Goal: Task Accomplishment & Management: Use online tool/utility

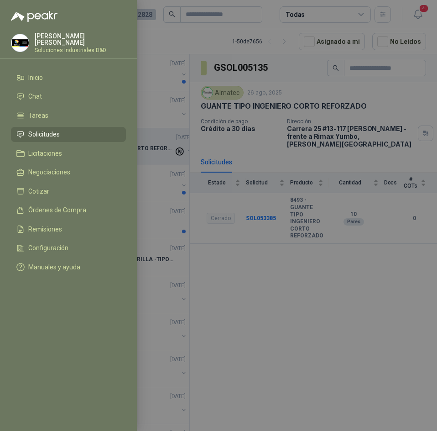
click at [172, 42] on div at bounding box center [218, 215] width 437 height 431
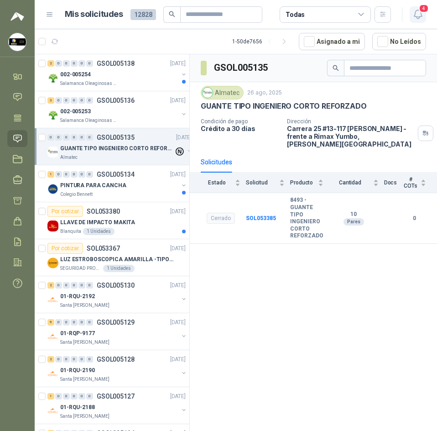
click at [422, 12] on span "4" at bounding box center [424, 8] width 10 height 9
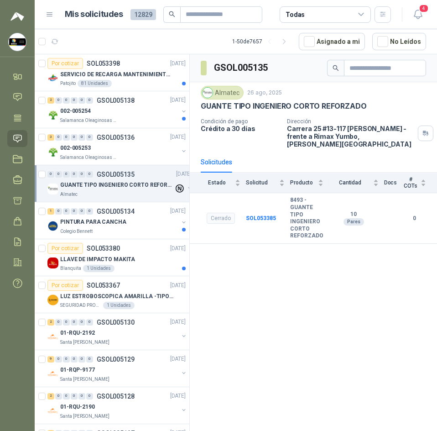
click at [59, 40] on button "button" at bounding box center [54, 41] width 15 height 15
click at [414, 11] on icon "button" at bounding box center [418, 14] width 11 height 11
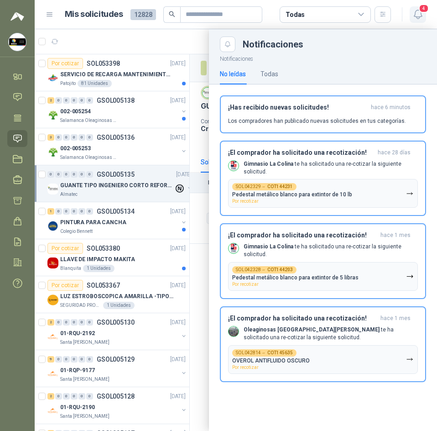
click at [423, 11] on span "4" at bounding box center [424, 8] width 10 height 9
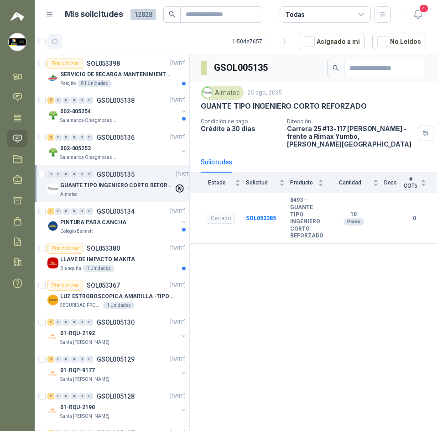
click at [53, 45] on icon "button" at bounding box center [55, 42] width 8 height 8
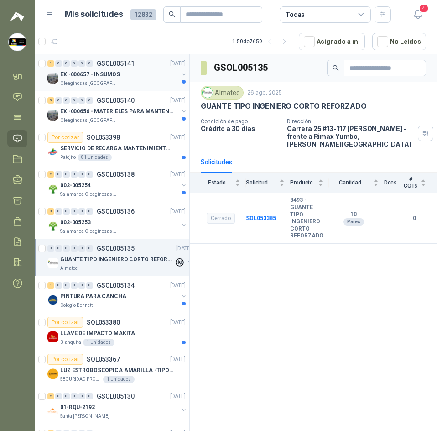
click at [117, 75] on p "EX -000657 - INSUMOS" at bounding box center [90, 74] width 60 height 9
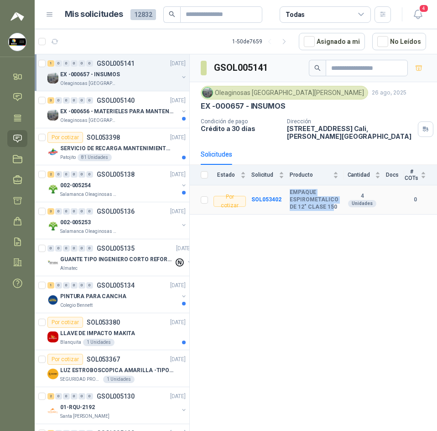
drag, startPoint x: 287, startPoint y: 180, endPoint x: 334, endPoint y: 198, distance: 49.4
click at [334, 198] on tr "Por cotizar SOL053402 EMPAQUE ESPIROMETALICO DE 12" CLASE 150 4 Unidades 0" at bounding box center [313, 199] width 247 height 29
click at [91, 116] on div "EX -000656 - MATERIELES PARA MANTENIMIENTO MECANIC" at bounding box center [119, 111] width 118 height 11
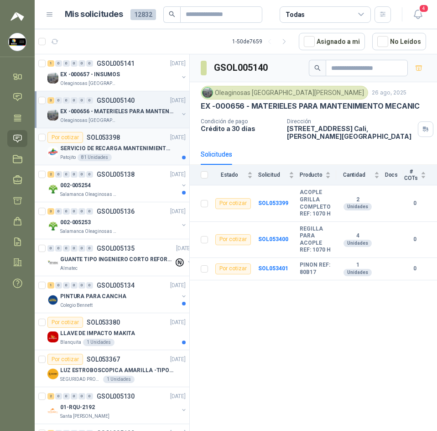
click at [138, 155] on div "Patojito 81 Unidades" at bounding box center [122, 157] width 125 height 7
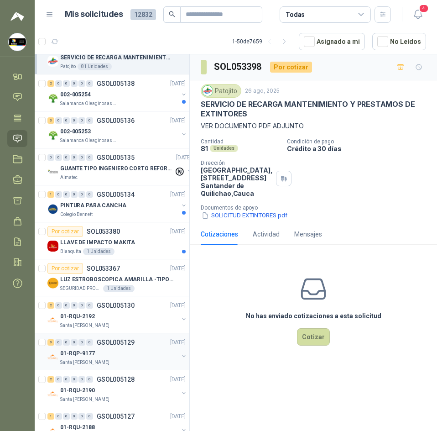
scroll to position [91, 0]
click at [122, 310] on div "2 0 0 0 0 0 GSOL005130 [DATE]" at bounding box center [117, 304] width 140 height 11
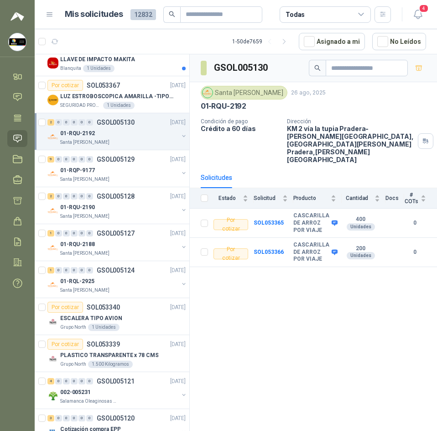
scroll to position [365, 0]
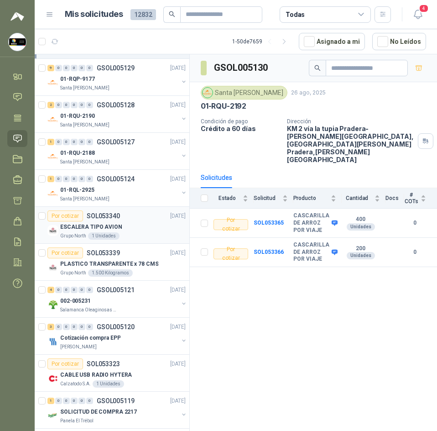
click at [115, 219] on div "Por cotizar SOL053340" at bounding box center [83, 215] width 73 height 11
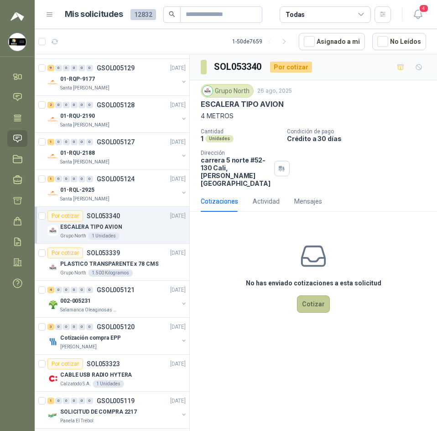
click at [317, 299] on button "Cotizar" at bounding box center [313, 303] width 33 height 17
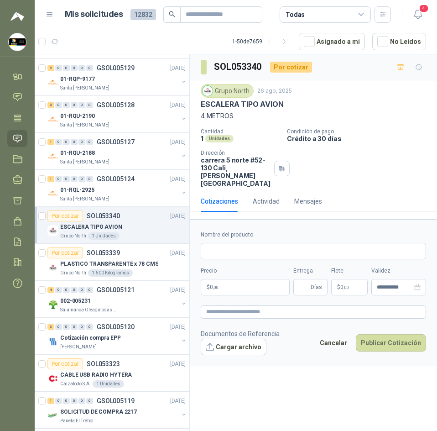
click at [243, 100] on p "ESCALERA TIPO AVION" at bounding box center [242, 104] width 83 height 10
click at [130, 268] on p "PLASTICO TRANSPARENTE x 78 CMS" at bounding box center [109, 264] width 98 height 9
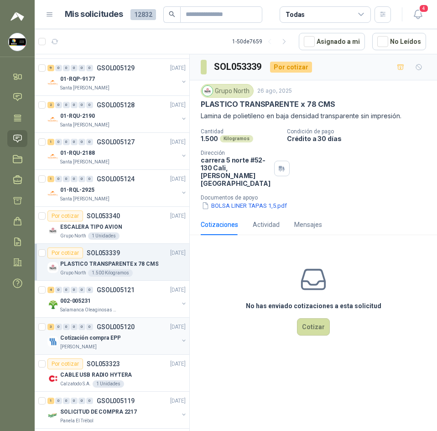
click at [115, 349] on div "[PERSON_NAME]" at bounding box center [119, 346] width 118 height 7
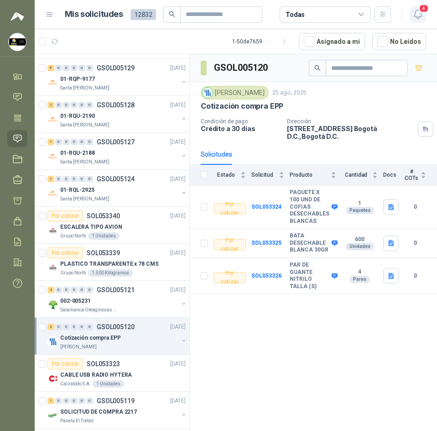
click at [418, 14] on icon "button" at bounding box center [418, 14] width 11 height 11
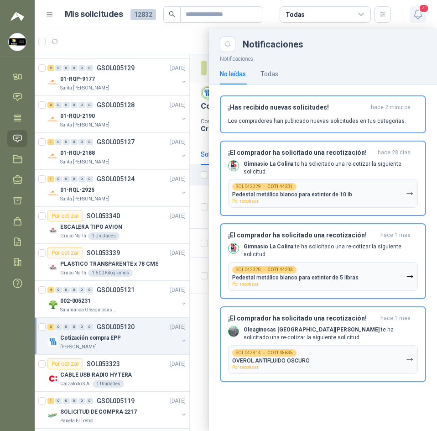
click at [418, 11] on icon "button" at bounding box center [418, 14] width 11 height 11
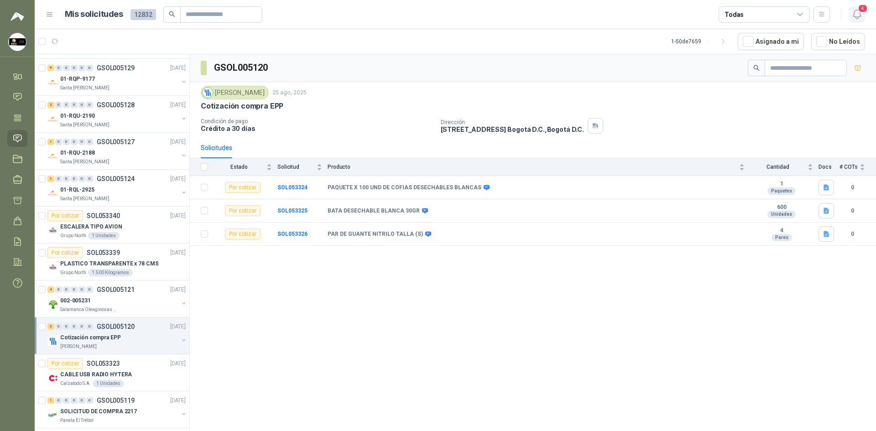
click at [437, 13] on span "4" at bounding box center [863, 8] width 10 height 9
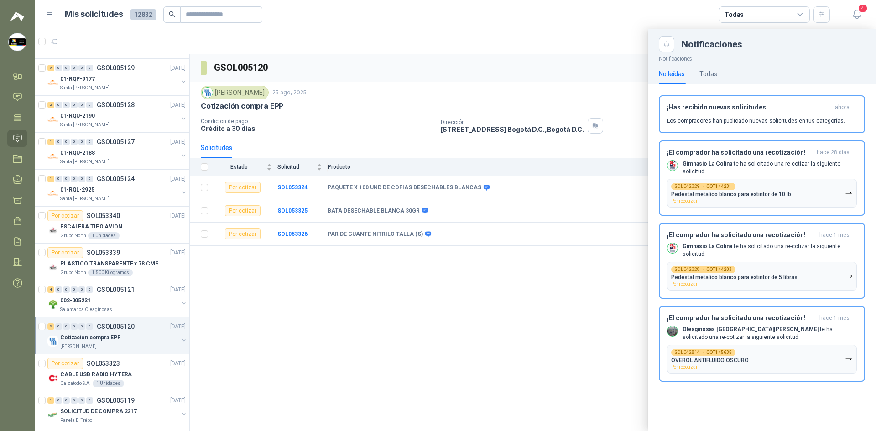
click at [437, 69] on div "No leídas Todas" at bounding box center [762, 73] width 206 height 21
click at [437, 70] on div "No leídas Todas" at bounding box center [762, 73] width 206 height 21
